Goal: Information Seeking & Learning: Check status

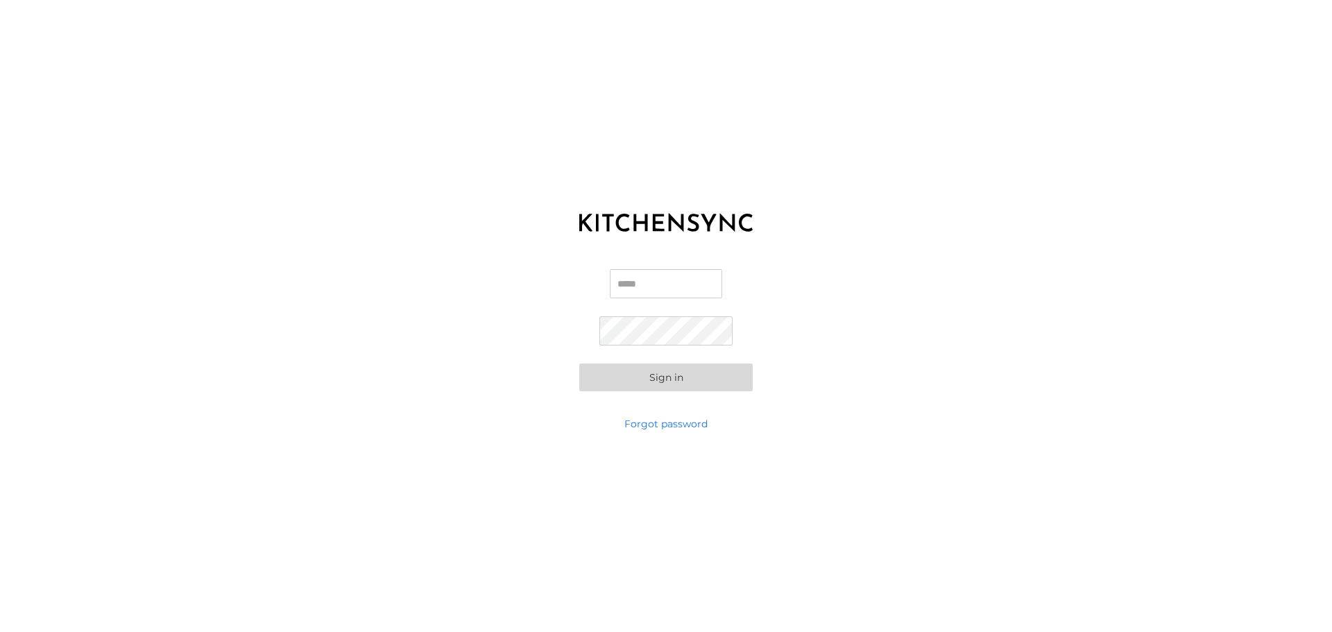
click at [631, 279] on input "Email" at bounding box center [666, 283] width 112 height 29
click at [625, 281] on input "Email" at bounding box center [666, 283] width 112 height 29
type input "**********"
click at [682, 368] on button "Sign in" at bounding box center [665, 377] width 173 height 28
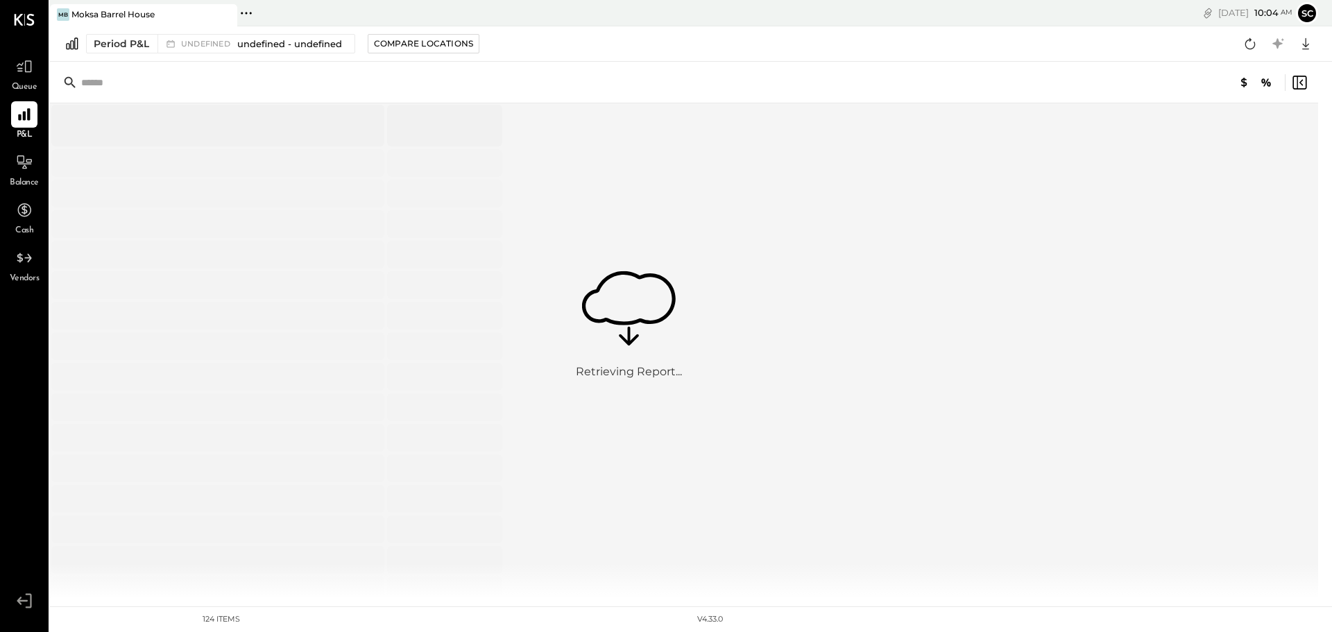
click at [33, 187] on span "Balance" at bounding box center [24, 183] width 29 height 12
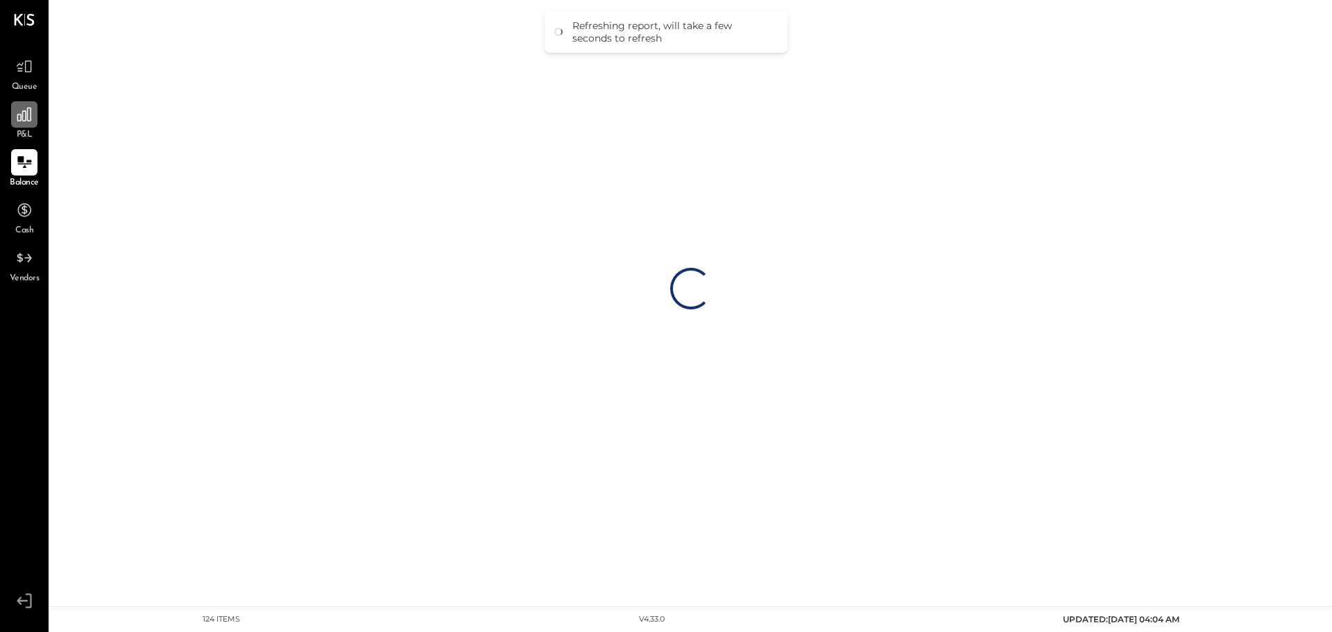
click at [31, 117] on icon at bounding box center [24, 114] width 14 height 14
